Goal: Find specific page/section: Find specific page/section

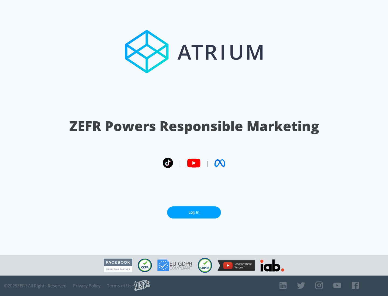
click at [194, 210] on link "Log In" at bounding box center [194, 213] width 54 height 12
